Goal: Transaction & Acquisition: Purchase product/service

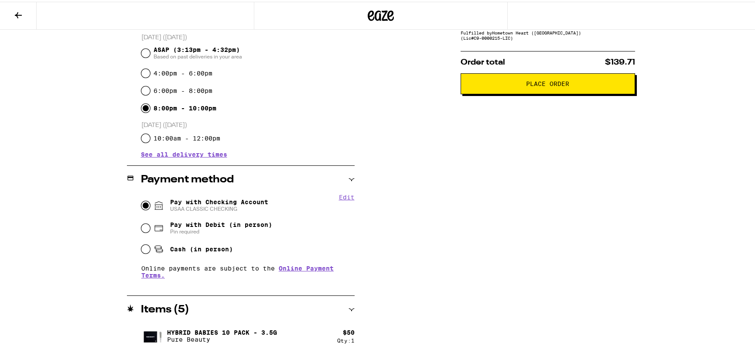
click at [146, 94] on div "6:00pm - 8:00pm" at bounding box center [247, 88] width 213 height 17
click at [143, 92] on input "6:00pm - 8:00pm" at bounding box center [145, 89] width 9 height 9
radio input "true"
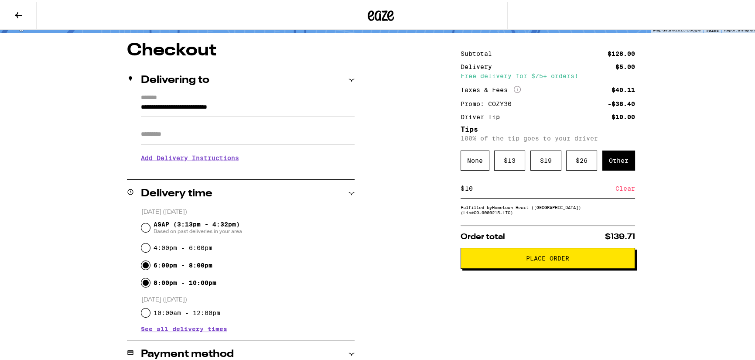
click at [143, 284] on input "8:00pm - 10:00pm" at bounding box center [145, 281] width 9 height 9
radio input "true"
click at [141, 264] on input "6:00pm - 8:00pm" at bounding box center [145, 263] width 9 height 9
radio input "true"
click at [549, 260] on span "Place Order" at bounding box center [547, 257] width 43 height 6
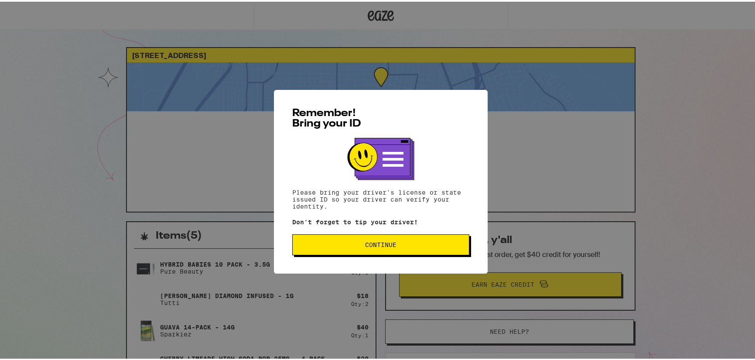
click at [374, 243] on span "Continue" at bounding box center [380, 243] width 31 height 6
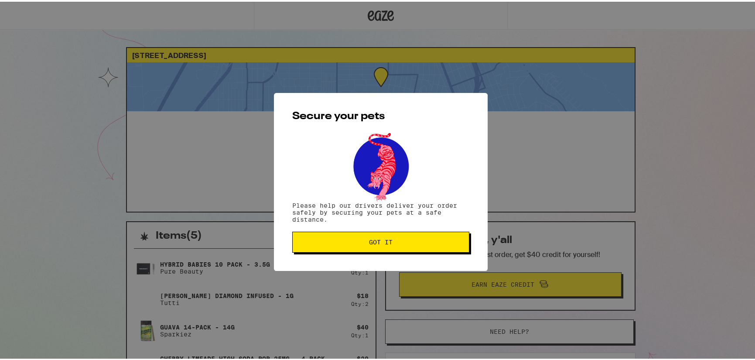
click at [455, 248] on button "Got it" at bounding box center [380, 240] width 177 height 21
